Goal: Information Seeking & Learning: Find specific fact

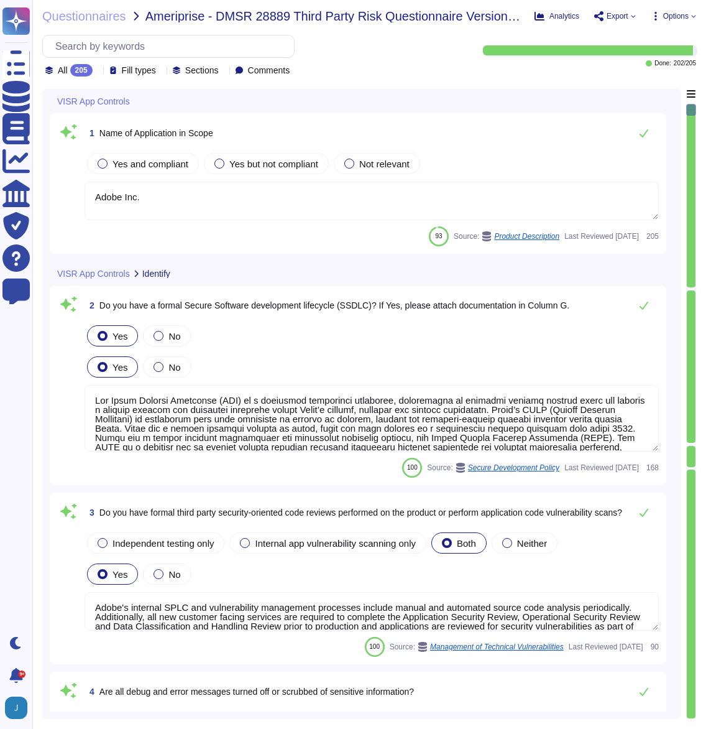
type textarea "Adobe Inc."
type textarea "Lor Ipsum Dolorsi Ametconse (ADI) el s doeiusmod temporinci utlaboree, dolorema…"
type textarea "Adobe's internal SPLC and vulnerability management processes include manual and…"
type textarea "Upon logon failure, the error message may describe the cause of the failure to …"
type textarea "Security testing is required to be performed for significant changes to ensure …"
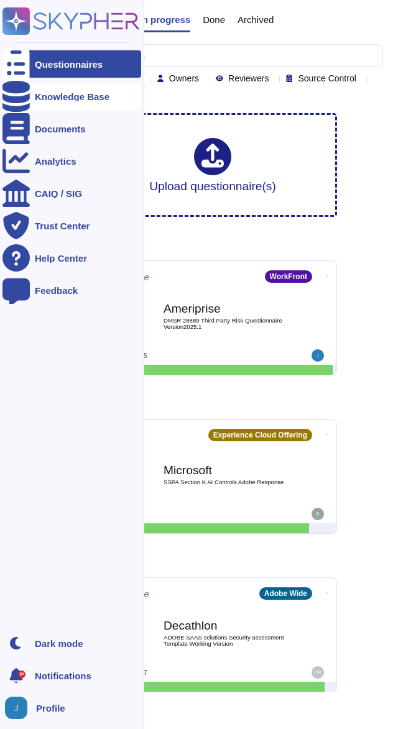
click at [19, 91] on icon at bounding box center [15, 96] width 27 height 31
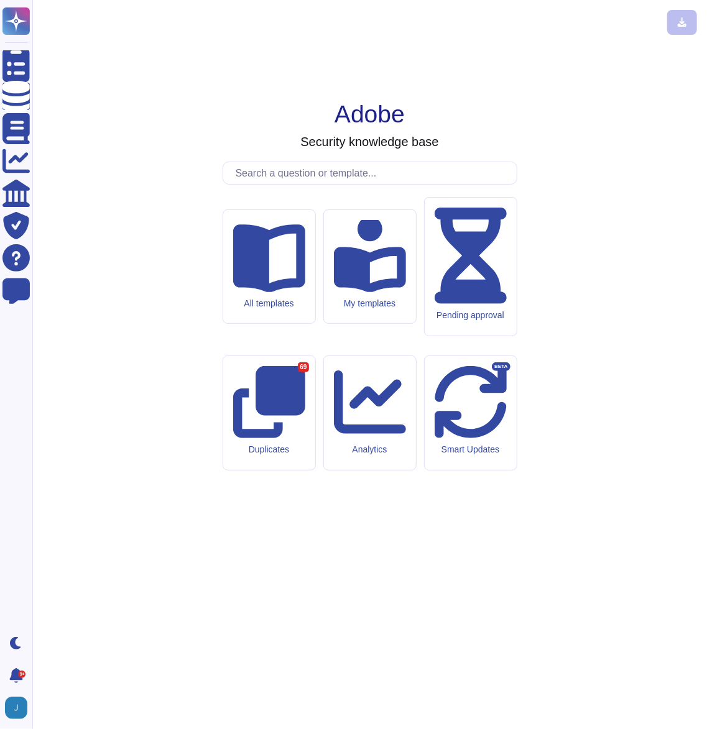
click at [270, 293] on div "All templates My templates Pending approval Duplicates 69 Analytics Smart Updat…" at bounding box center [370, 395] width 295 height 467
click at [264, 184] on input "text" at bounding box center [372, 173] width 287 height 22
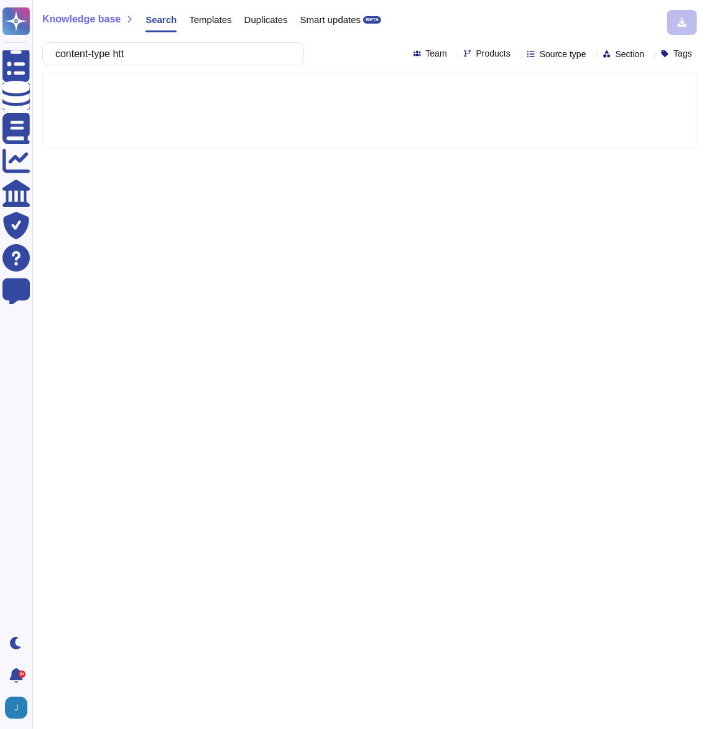
type input "content-type http"
